Goal: Book appointment/travel/reservation

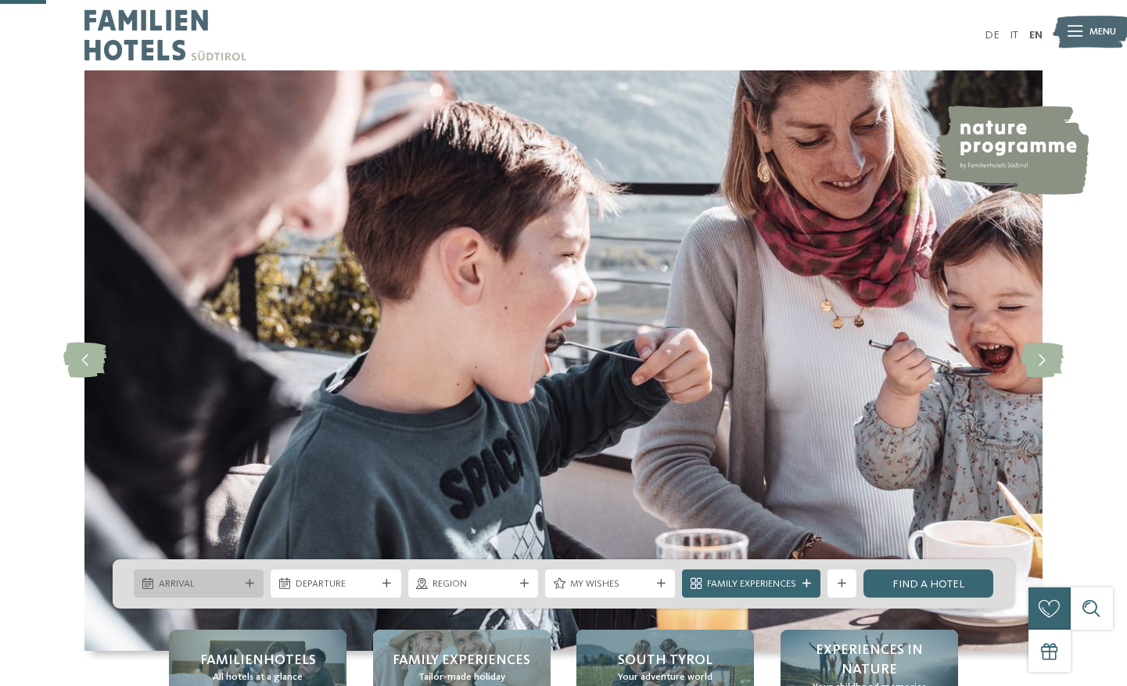
click at [248, 579] on icon at bounding box center [249, 583] width 9 height 9
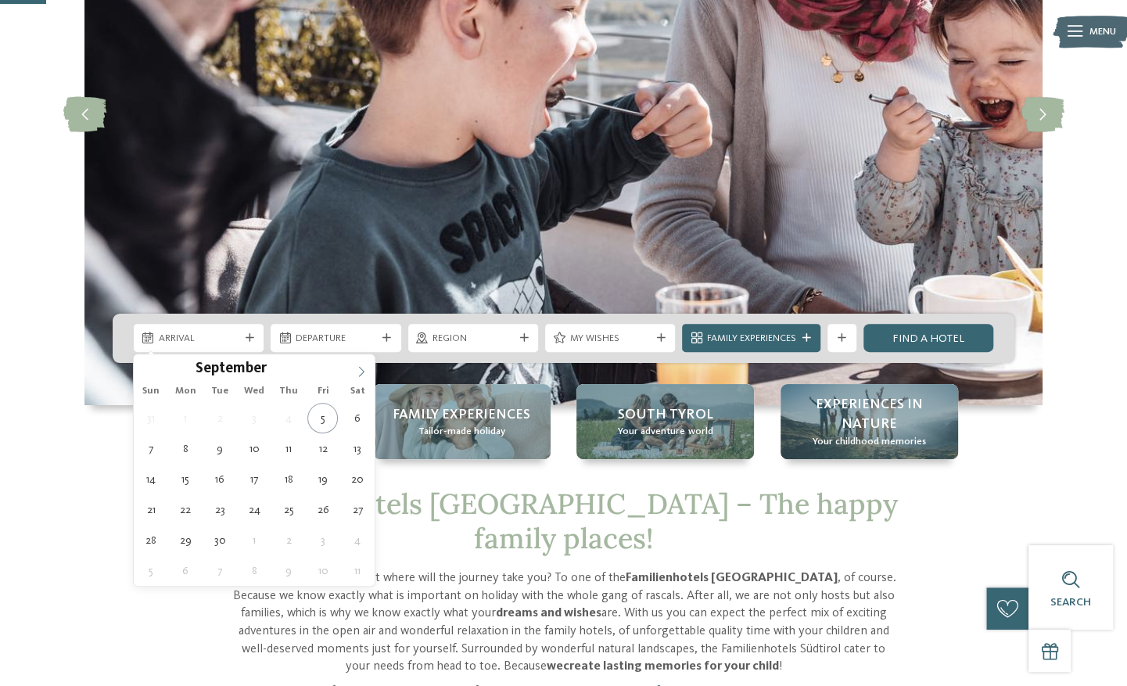
click at [363, 377] on span at bounding box center [361, 367] width 27 height 27
type input "****"
click at [363, 377] on span at bounding box center [361, 367] width 27 height 27
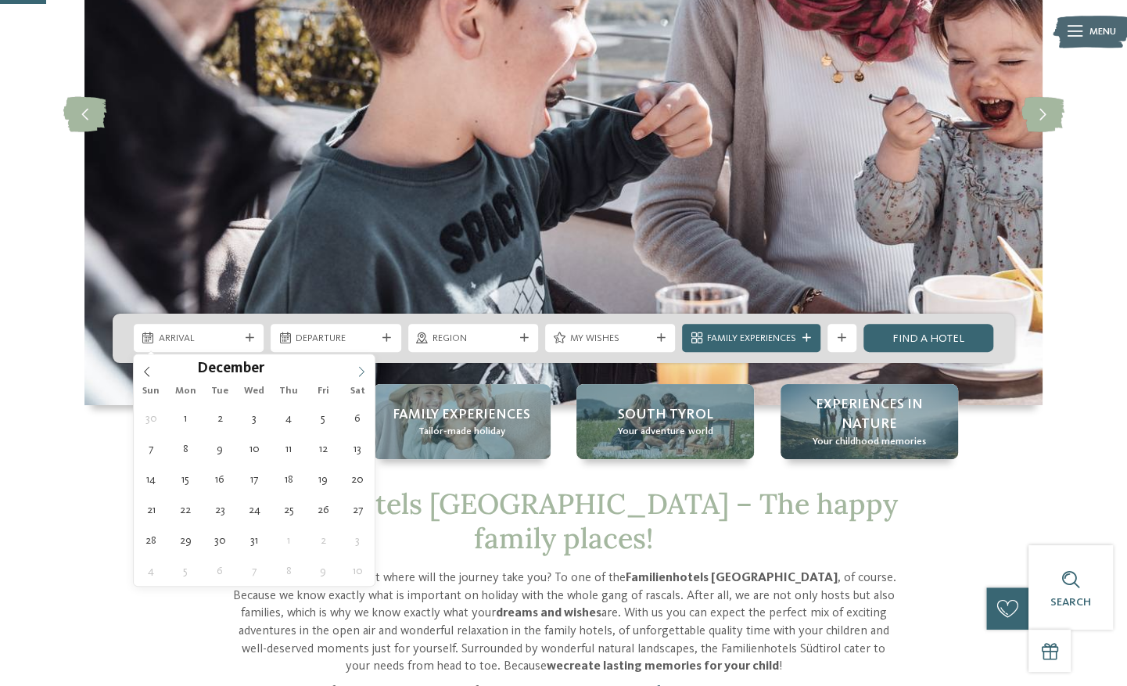
click at [363, 377] on span at bounding box center [361, 367] width 27 height 27
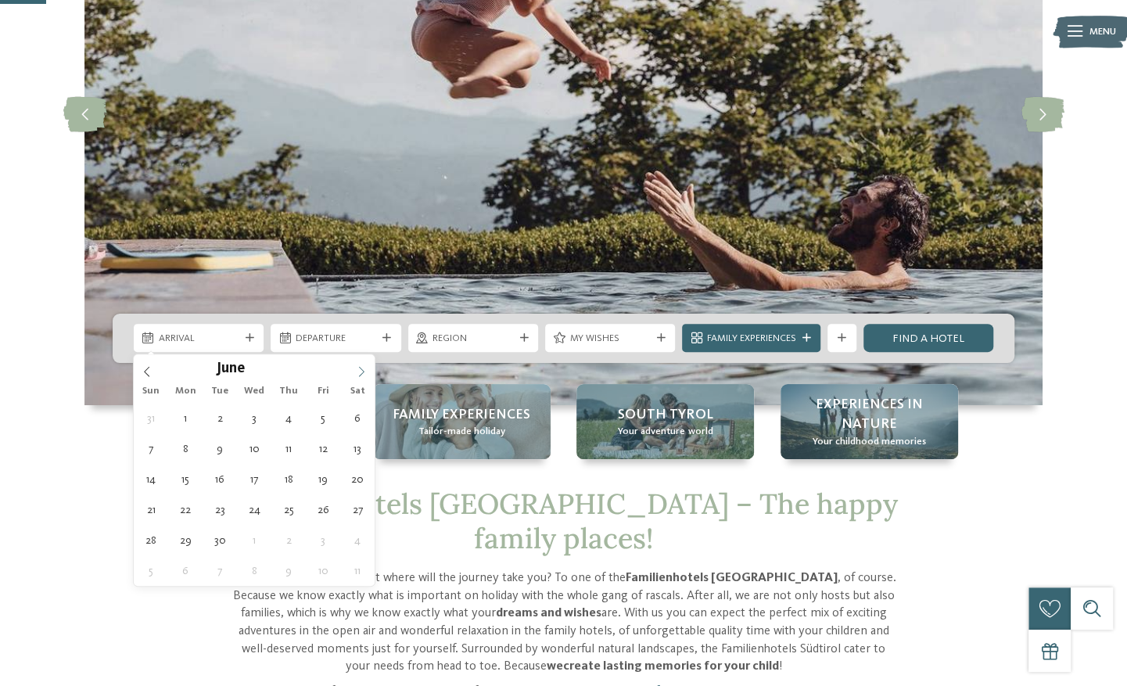
click at [363, 377] on span at bounding box center [361, 367] width 27 height 27
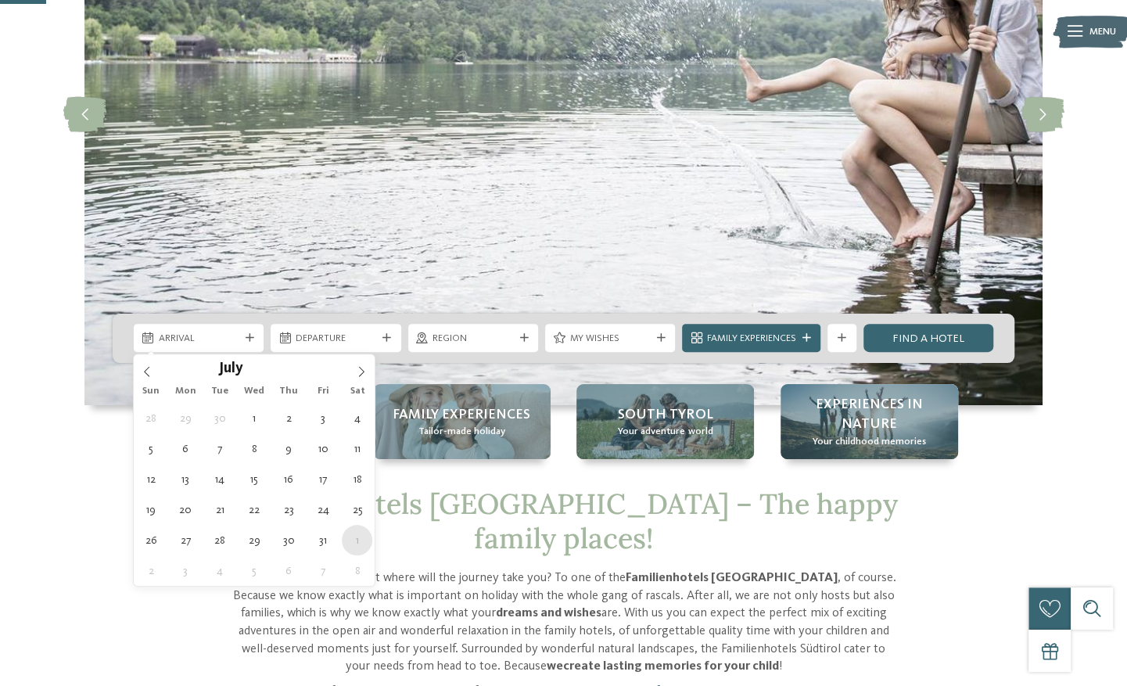
type div "[DATE]"
type input "****"
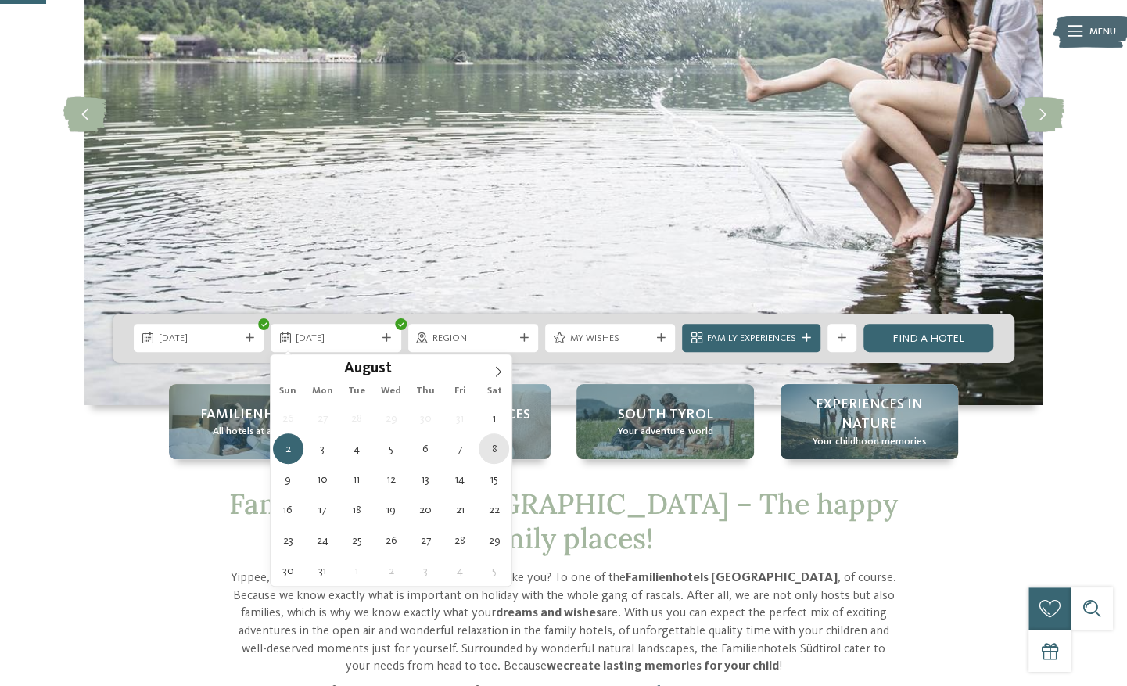
type div "[DATE]"
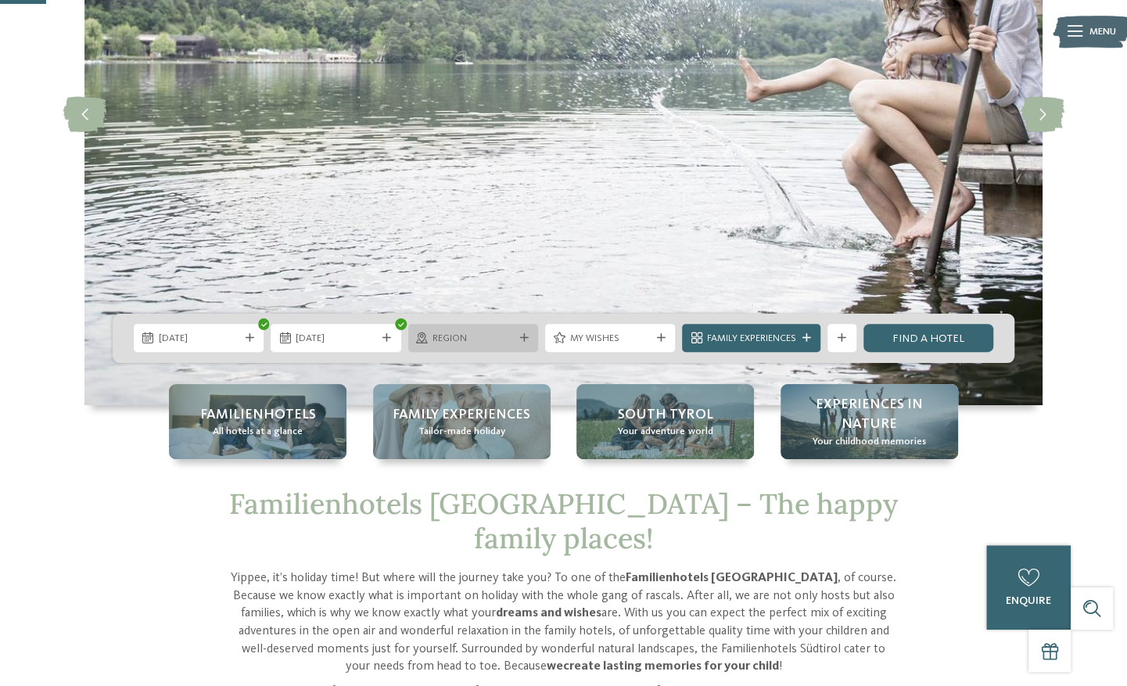
click at [504, 335] on span "Region" at bounding box center [472, 338] width 81 height 14
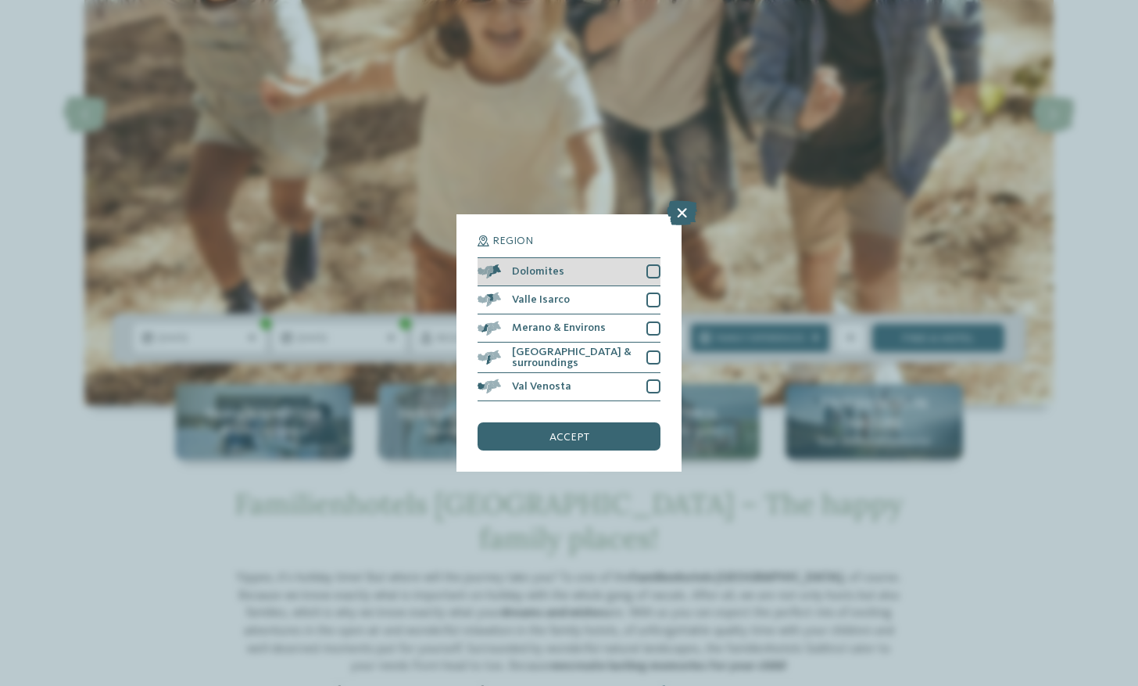
click at [654, 266] on div at bounding box center [654, 271] width 14 height 14
click at [582, 442] on div "accept" at bounding box center [569, 436] width 183 height 28
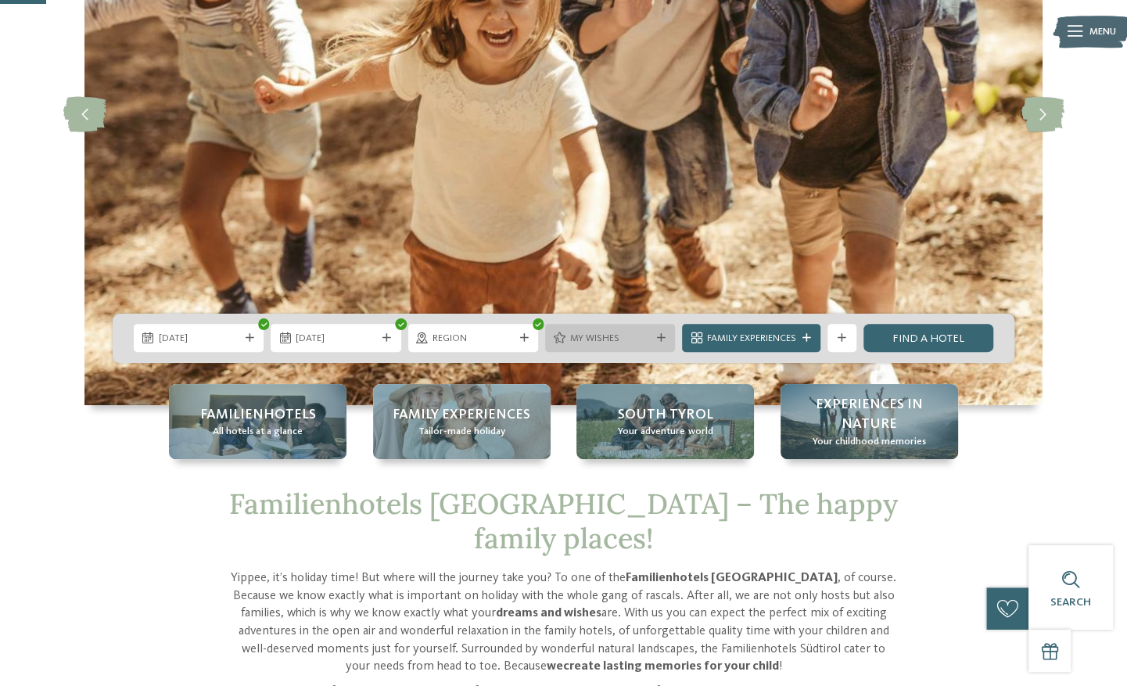
click at [639, 341] on span "My wishes" at bounding box center [610, 338] width 81 height 14
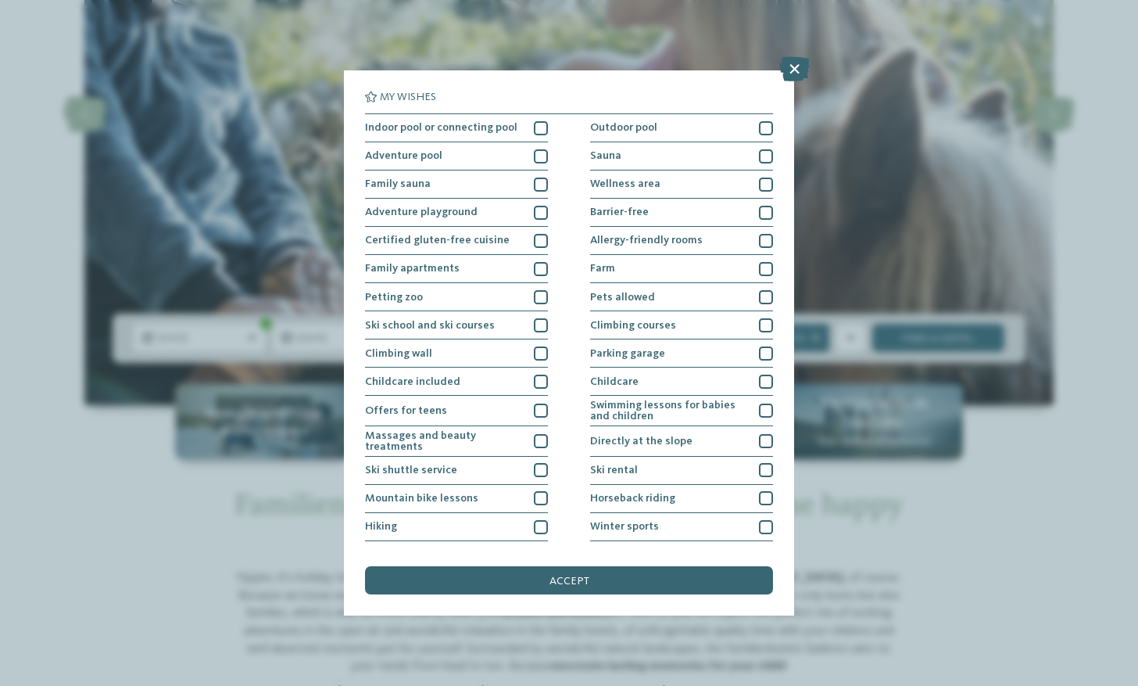
click at [620, 84] on div "My wishes Indoor pool or connecting pool Outdoor pool Farm" at bounding box center [569, 342] width 451 height 545
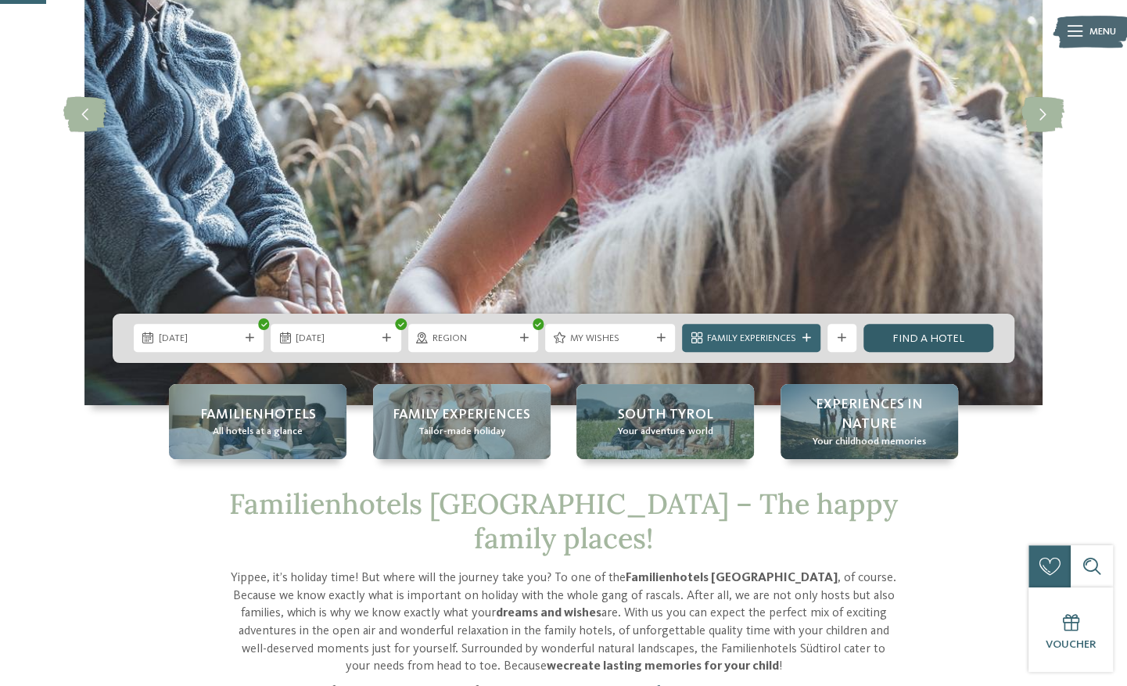
click at [917, 348] on link "Find a hotel" at bounding box center [928, 338] width 130 height 28
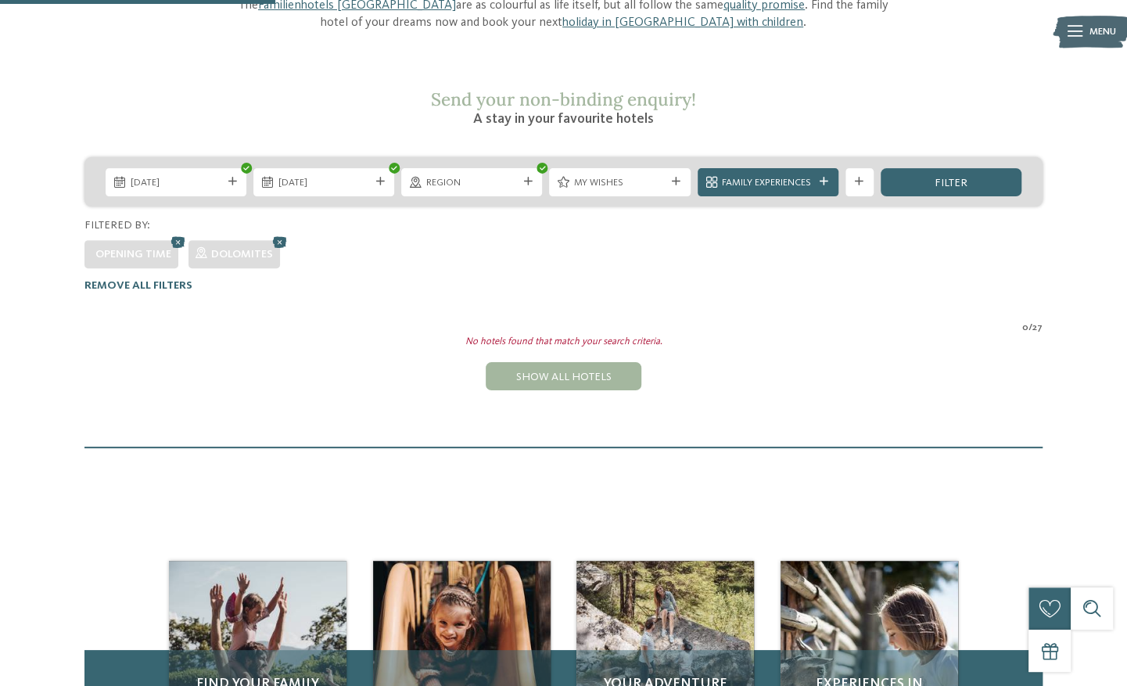
scroll to position [174, 0]
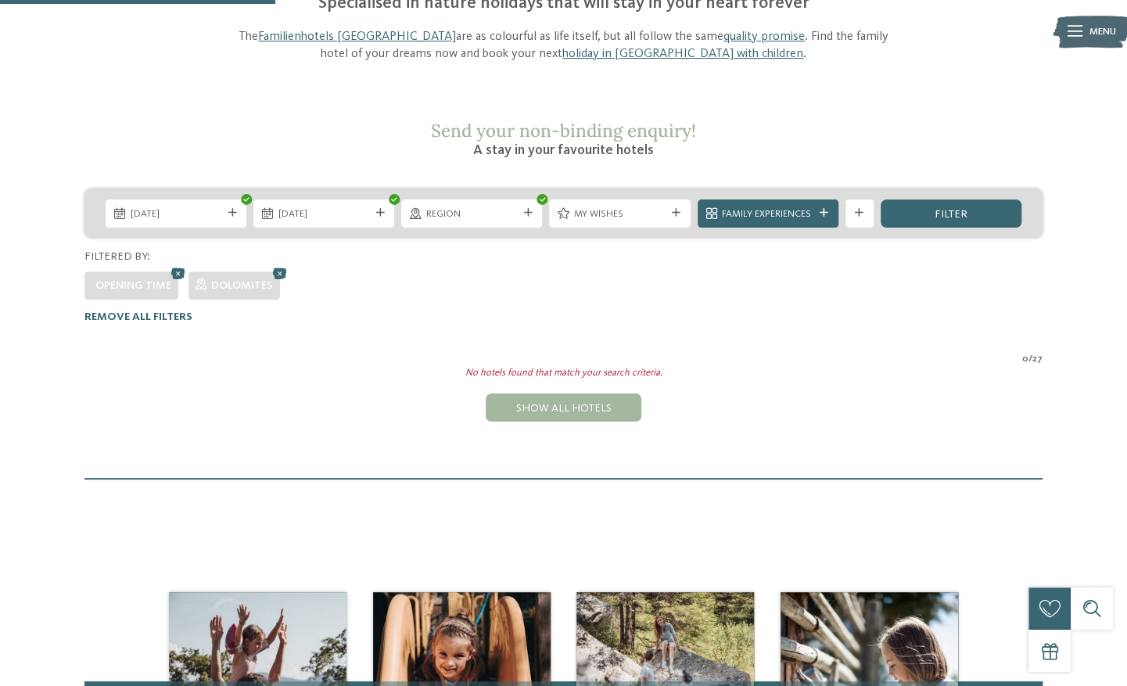
click at [255, 366] on div "No hotels found that match your search criteria." at bounding box center [563, 373] width 979 height 14
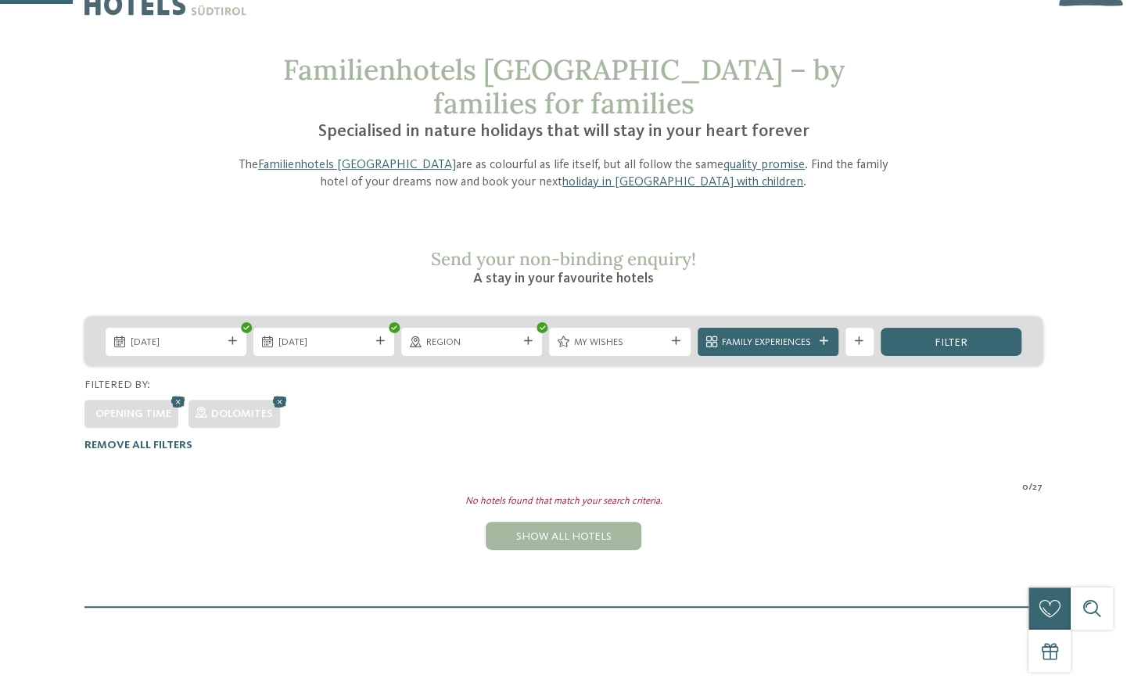
scroll to position [0, 0]
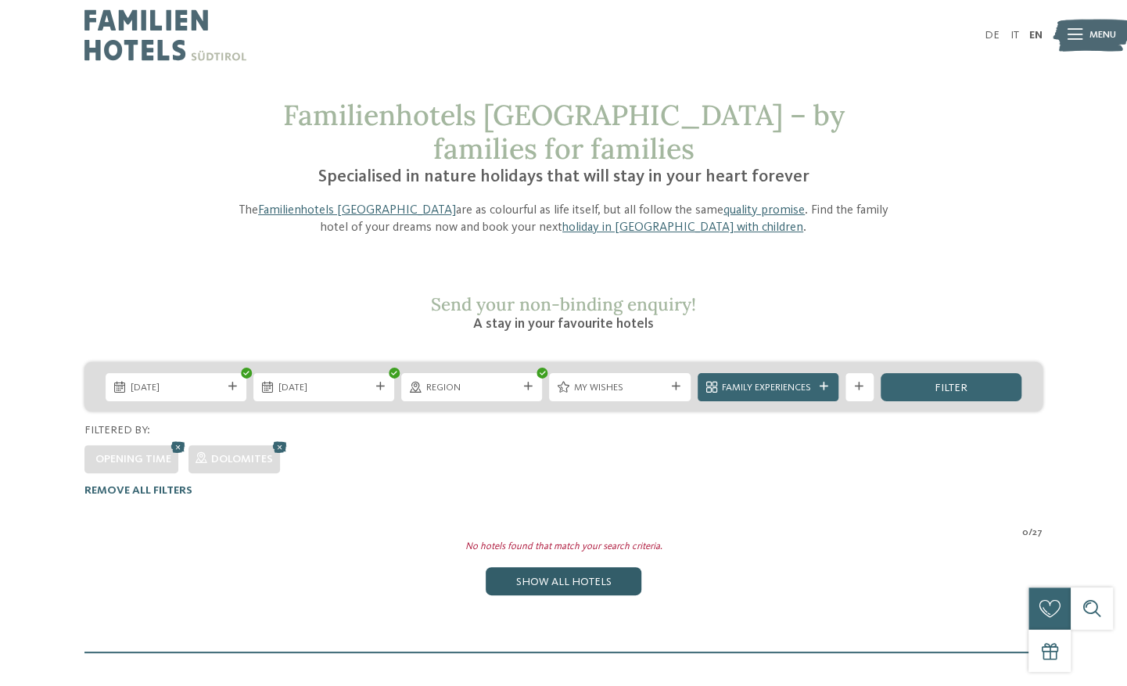
click at [594, 567] on div "Show all hotels" at bounding box center [562, 581] width 155 height 28
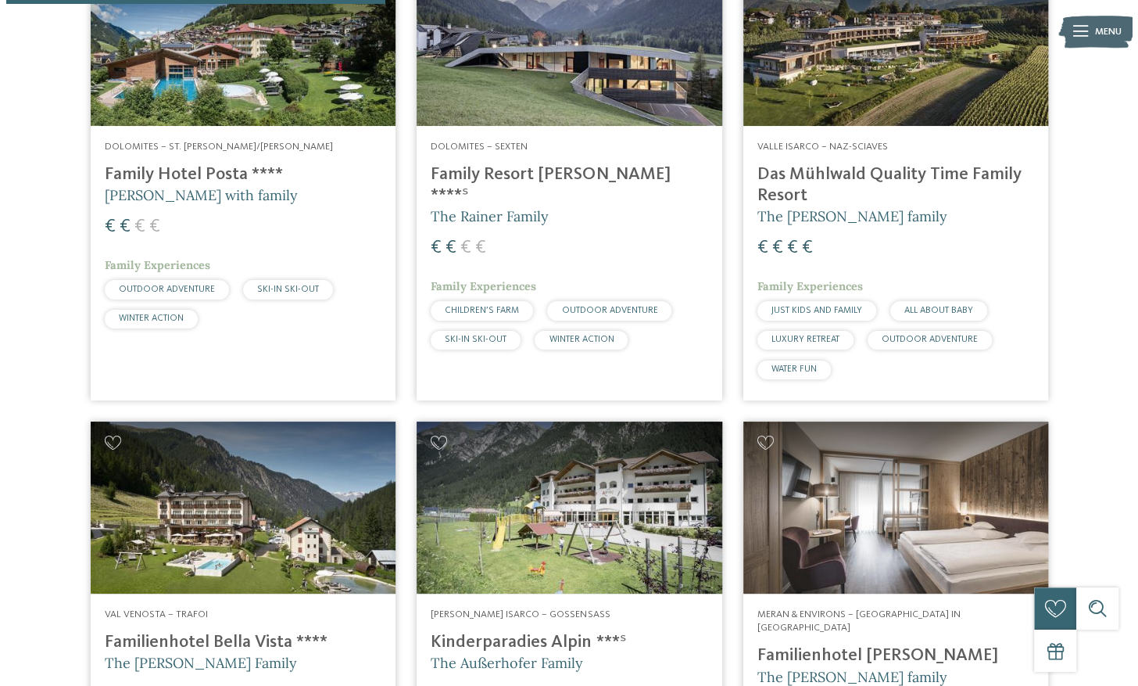
scroll to position [1579, 0]
